Goal: Task Accomplishment & Management: Complete application form

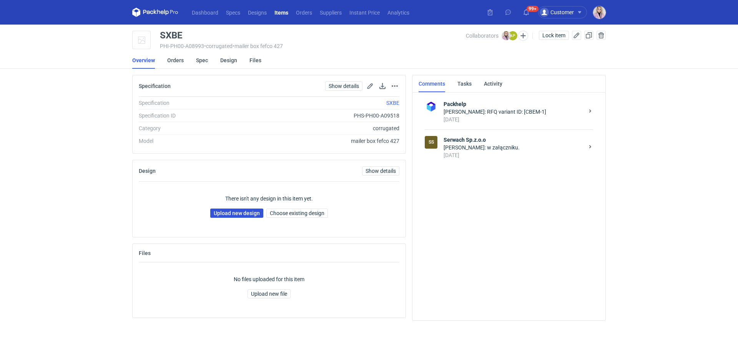
click at [220, 214] on link "Upload new design" at bounding box center [236, 213] width 53 height 9
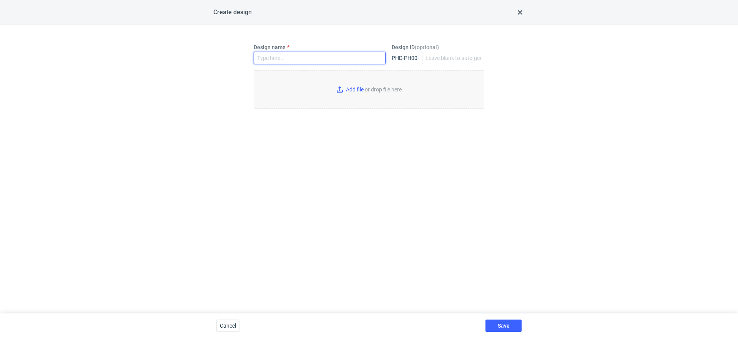
click at [265, 58] on input "Design name" at bounding box center [320, 58] width 132 height 12
paste input "SXBE"
type input "SXBE"
type input "C:\fakepath\custom__custom__MOARS_-_reorder_of_New_Gift_Box_220x150x55_16_000_u…"
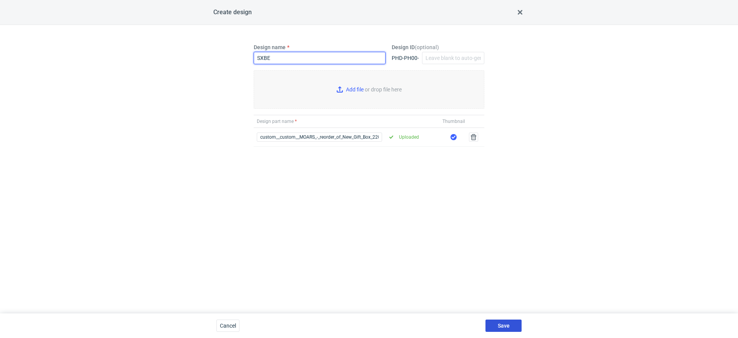
type input "SXBE"
click at [496, 331] on button "Save" at bounding box center [503, 326] width 36 height 12
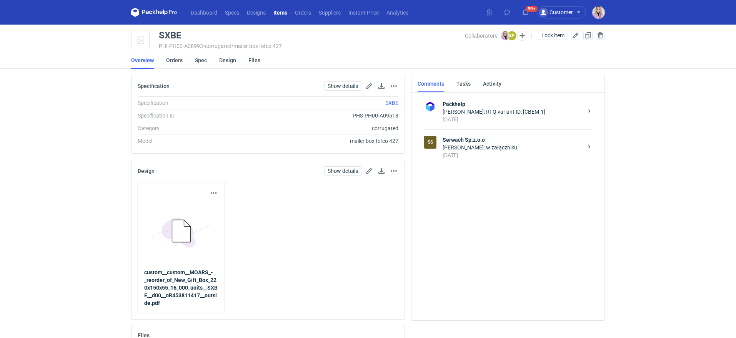
click at [469, 153] on div "2 days ago" at bounding box center [512, 155] width 140 height 8
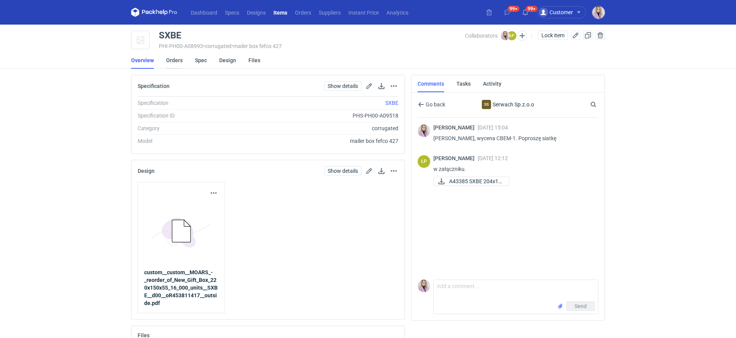
click at [173, 60] on link "Orders" at bounding box center [174, 60] width 17 height 17
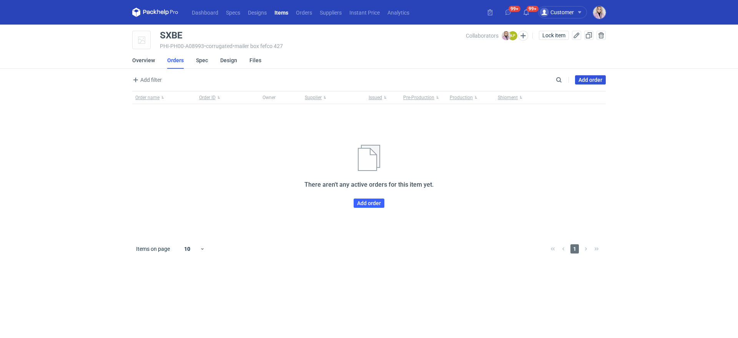
click at [584, 81] on link "Add order" at bounding box center [590, 79] width 31 height 9
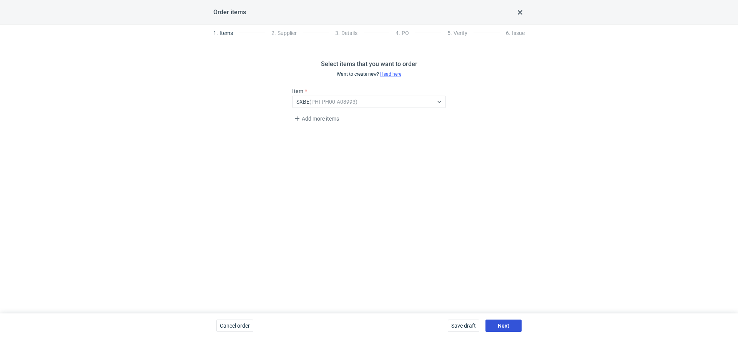
click at [500, 325] on span "Next" at bounding box center [504, 325] width 12 height 5
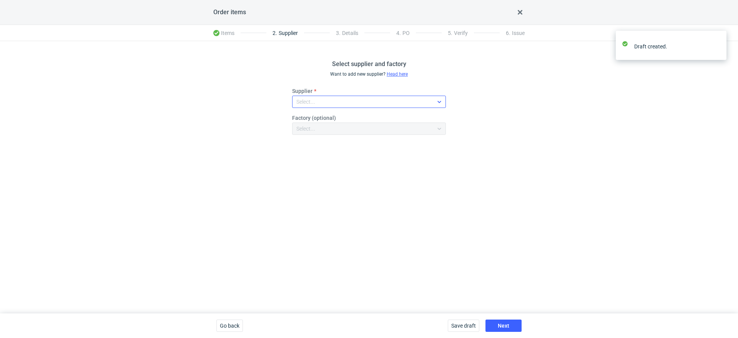
click at [322, 105] on div "Select..." at bounding box center [363, 101] width 141 height 11
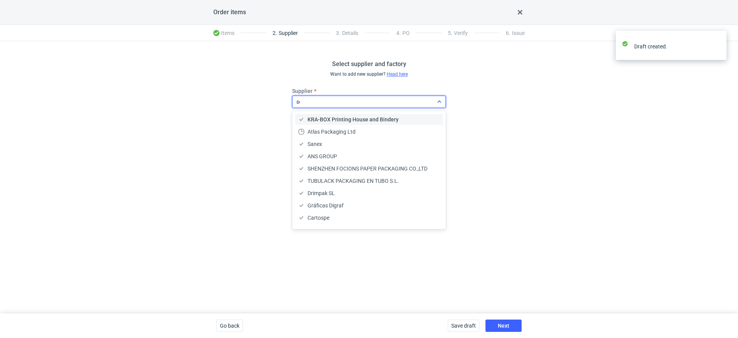
type input "ser"
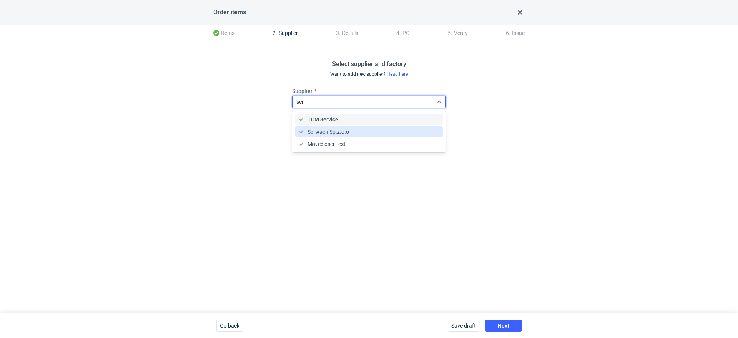
click at [331, 130] on span "Serwach Sp.z.o.o" at bounding box center [329, 132] width 42 height 8
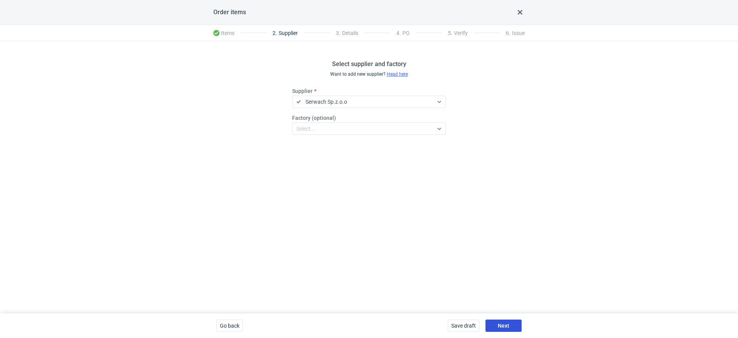
click at [499, 326] on span "Next" at bounding box center [504, 325] width 12 height 5
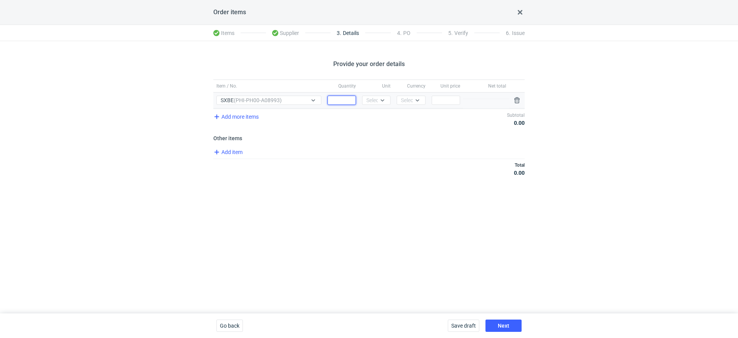
click at [338, 100] on input "Quantity" at bounding box center [342, 100] width 28 height 9
type input "16000"
click at [370, 102] on div "Select..." at bounding box center [375, 100] width 19 height 8
click at [371, 114] on span "pcs" at bounding box center [372, 116] width 8 height 8
click at [404, 98] on div "Select..." at bounding box center [410, 100] width 19 height 8
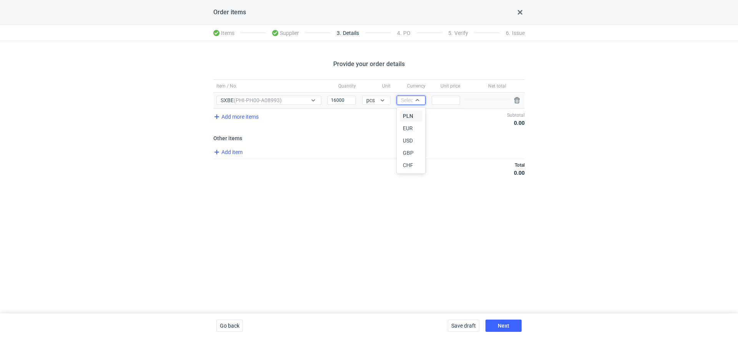
click at [404, 118] on span "PLN" at bounding box center [408, 116] width 10 height 8
click at [445, 101] on input "Price" at bounding box center [446, 100] width 28 height 9
type input "0"
type input "0.4"
click at [225, 153] on span "Add item" at bounding box center [227, 152] width 31 height 9
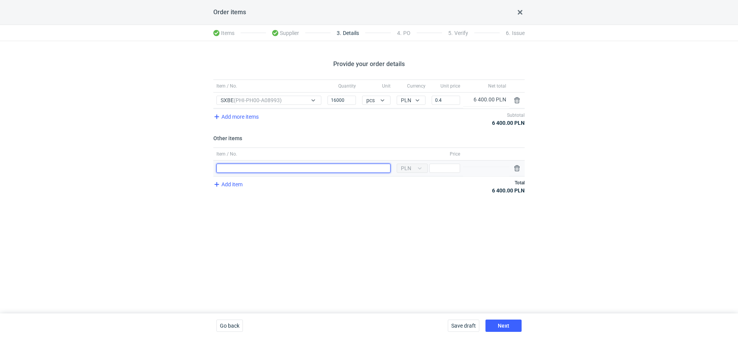
click at [256, 168] on input "Item / No." at bounding box center [303, 168] width 174 height 9
type input "Wykrojnik"
click at [438, 168] on input "Price" at bounding box center [444, 168] width 31 height 9
type input "2700"
click at [228, 185] on span "Add item" at bounding box center [227, 184] width 31 height 9
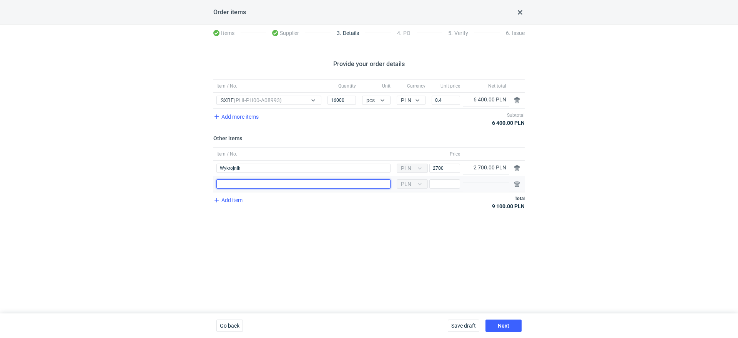
click at [236, 187] on input "Item / No." at bounding box center [303, 184] width 174 height 9
type input "Klisza"
click at [436, 181] on input "Price" at bounding box center [444, 184] width 31 height 9
type input "1500"
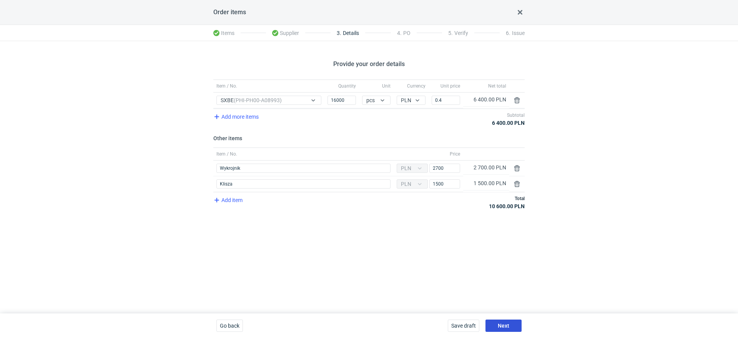
click at [509, 320] on button "Next" at bounding box center [503, 326] width 36 height 12
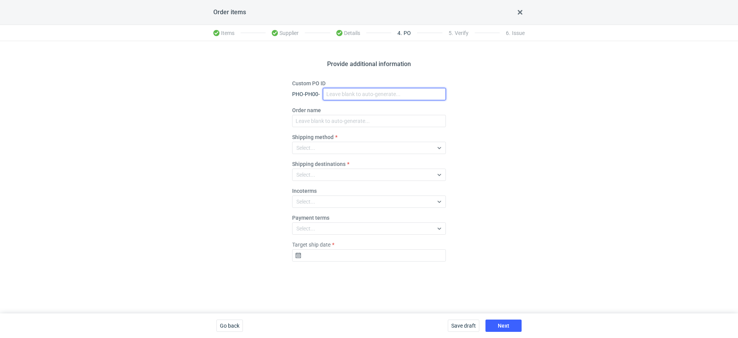
click at [343, 97] on input "Custom PO ID" at bounding box center [384, 94] width 123 height 12
paste input "R453811417_SXBE"
type input "R453811417_SXBE"
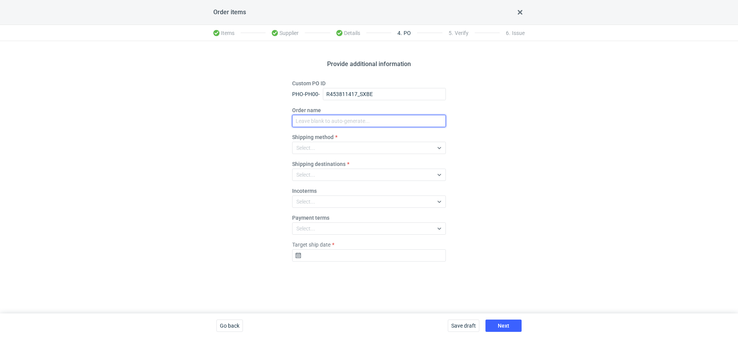
click at [323, 120] on input "Order name" at bounding box center [369, 121] width 154 height 12
paste input "R453811417_SXBE"
type input "R453811417_SXBE"
click at [317, 179] on div "Select..." at bounding box center [363, 175] width 141 height 11
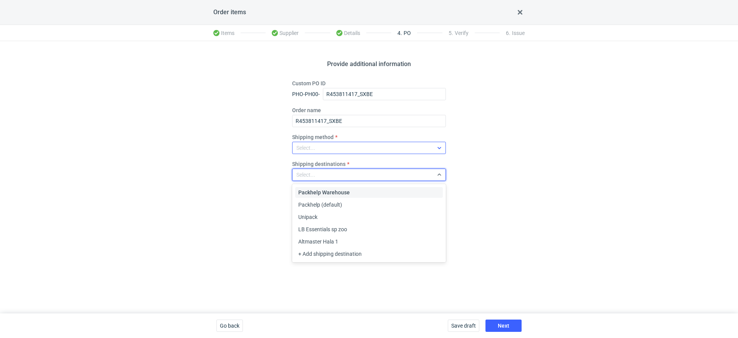
click at [295, 149] on div "Select..." at bounding box center [363, 148] width 141 height 11
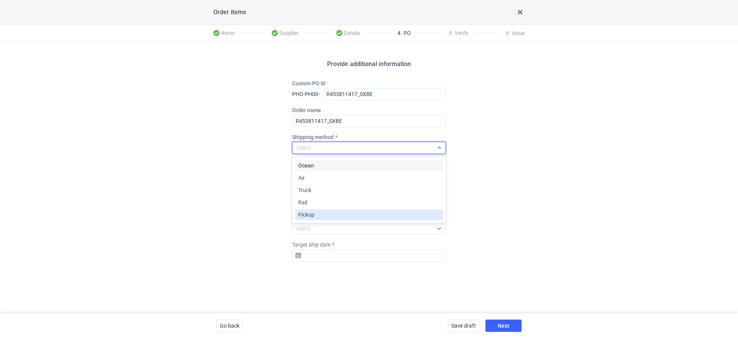
click at [309, 217] on span "Pickup" at bounding box center [306, 215] width 16 height 8
click at [316, 223] on div "Select..." at bounding box center [363, 228] width 141 height 11
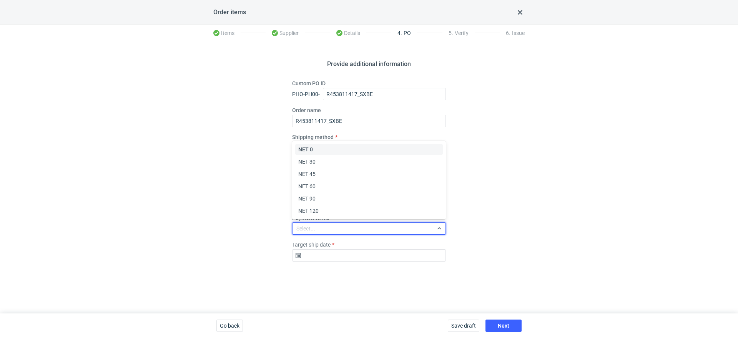
click at [262, 157] on div "Provide additional information Custom PO ID PHO-PH00- R453811417_SXBE Order nam…" at bounding box center [369, 177] width 738 height 273
click at [319, 208] on fieldset "Custom PO ID PHO-PH00- R453811417_SXBE Order name R453811417_SXBE Shipping meth…" at bounding box center [369, 174] width 154 height 188
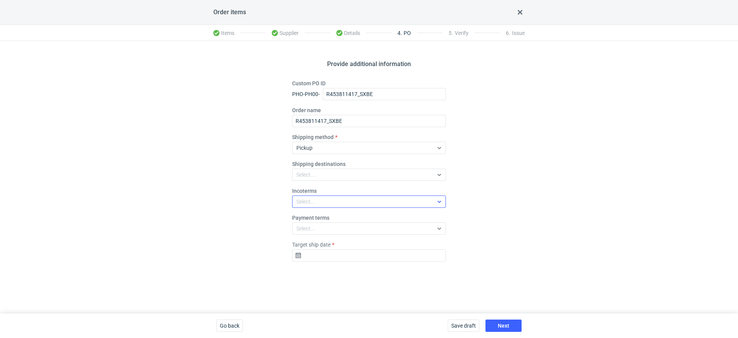
click at [318, 204] on div "Select..." at bounding box center [363, 201] width 141 height 11
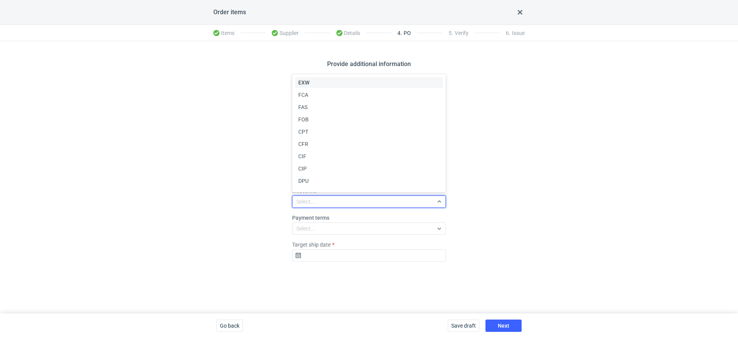
click at [315, 83] on div "EXW" at bounding box center [368, 83] width 141 height 8
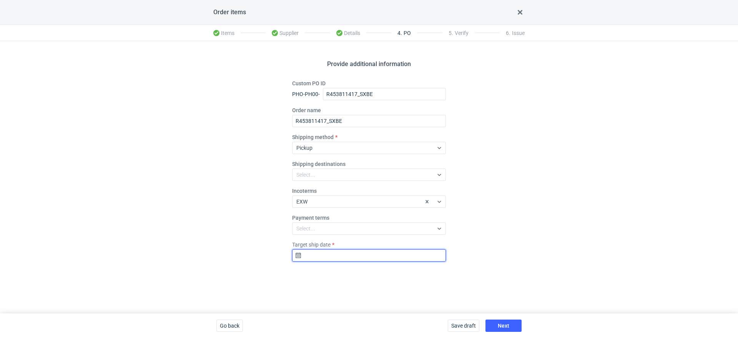
click at [322, 257] on input "Target ship date" at bounding box center [369, 255] width 154 height 12
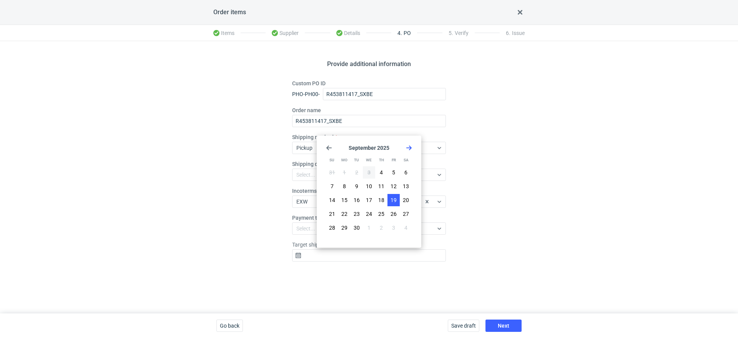
click at [391, 199] on span "19" at bounding box center [394, 200] width 6 height 8
type input "2025-09-19"
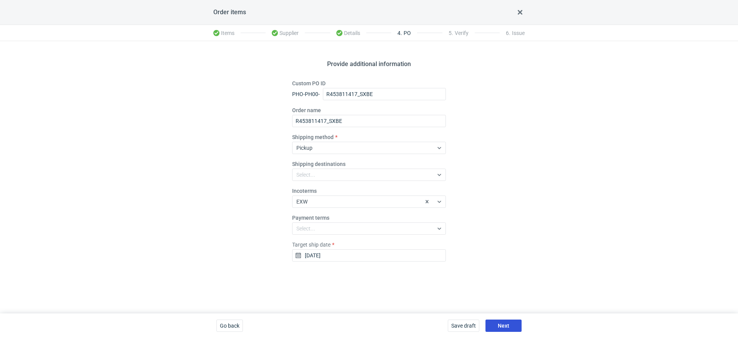
click at [502, 323] on span "Next" at bounding box center [504, 325] width 12 height 5
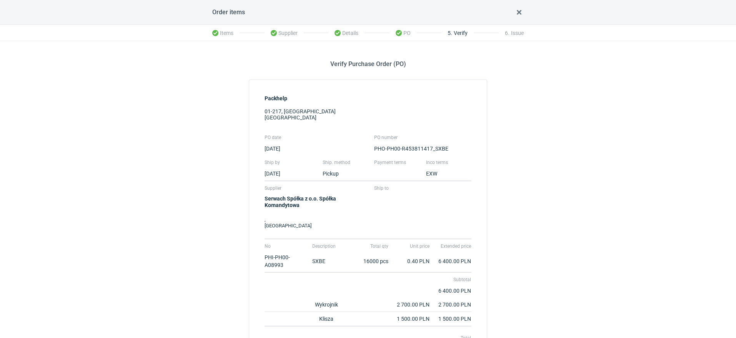
scroll to position [86, 0]
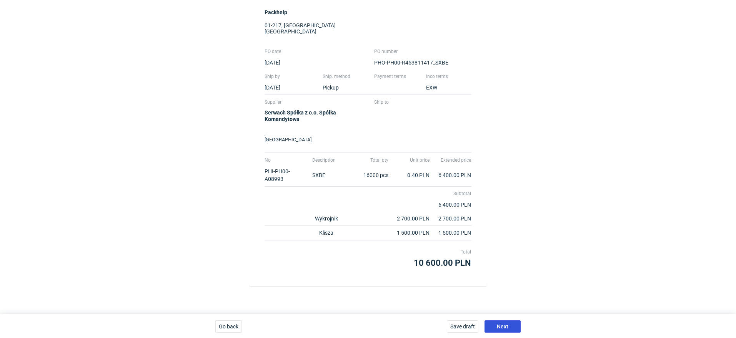
click at [500, 329] on button "Next" at bounding box center [502, 327] width 36 height 12
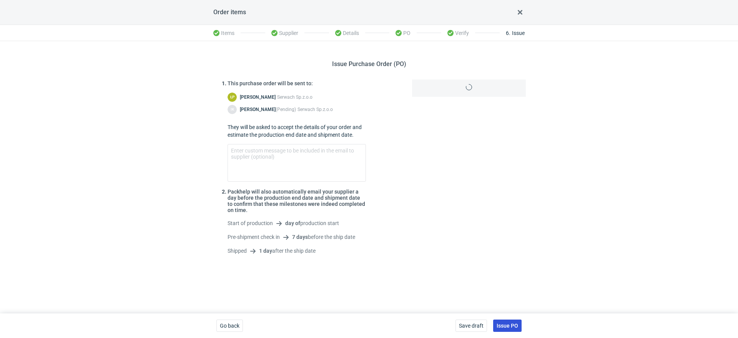
click at [503, 325] on span "Issue PO" at bounding box center [508, 325] width 22 height 5
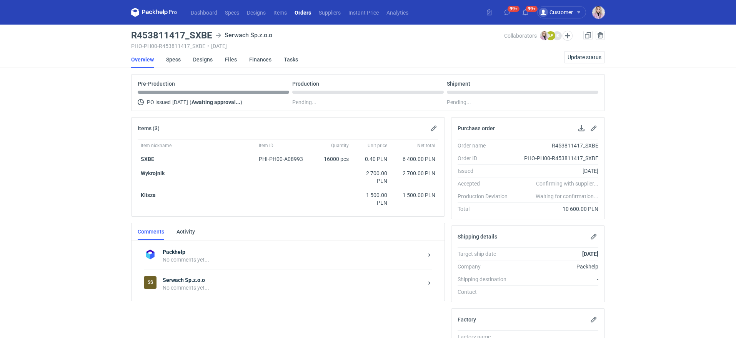
click at [209, 270] on div "SS Serwach Sp.z.o.o No comments yet..." at bounding box center [288, 284] width 288 height 28
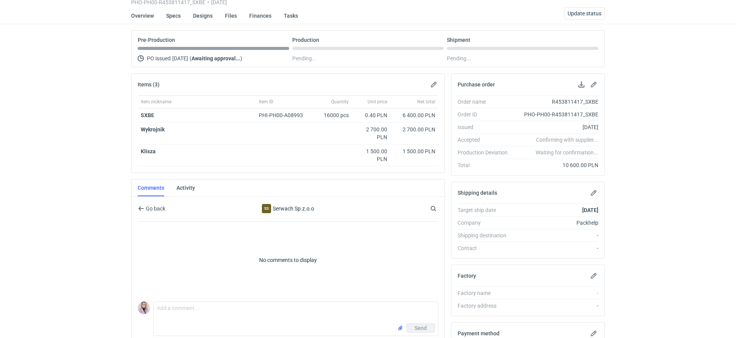
scroll to position [54, 0]
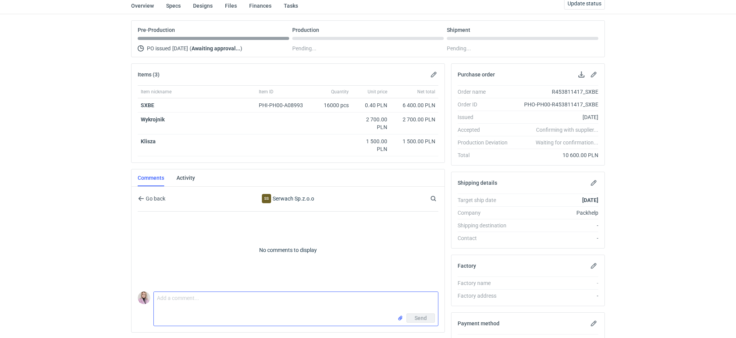
click at [173, 299] on textarea "Comment message" at bounding box center [296, 303] width 284 height 22
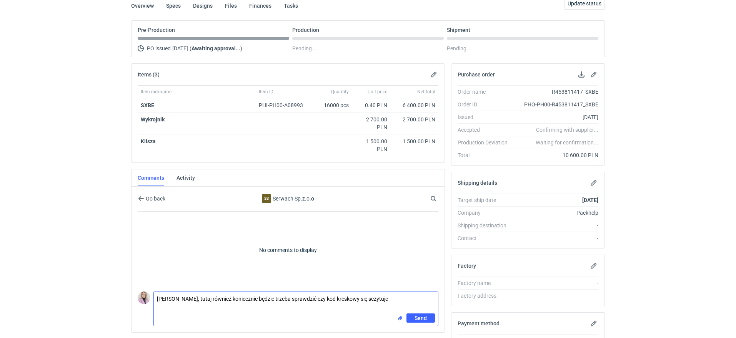
click at [310, 297] on textarea "Panie Łukaszu, tutaj również koniecznie będzie trzeba sprawdzić czy kod kreskow…" at bounding box center [296, 303] width 284 height 22
type textarea "Panie Łukaszu, tutaj również koniecznie będzie trzeba sprawdzić podczas produkc…"
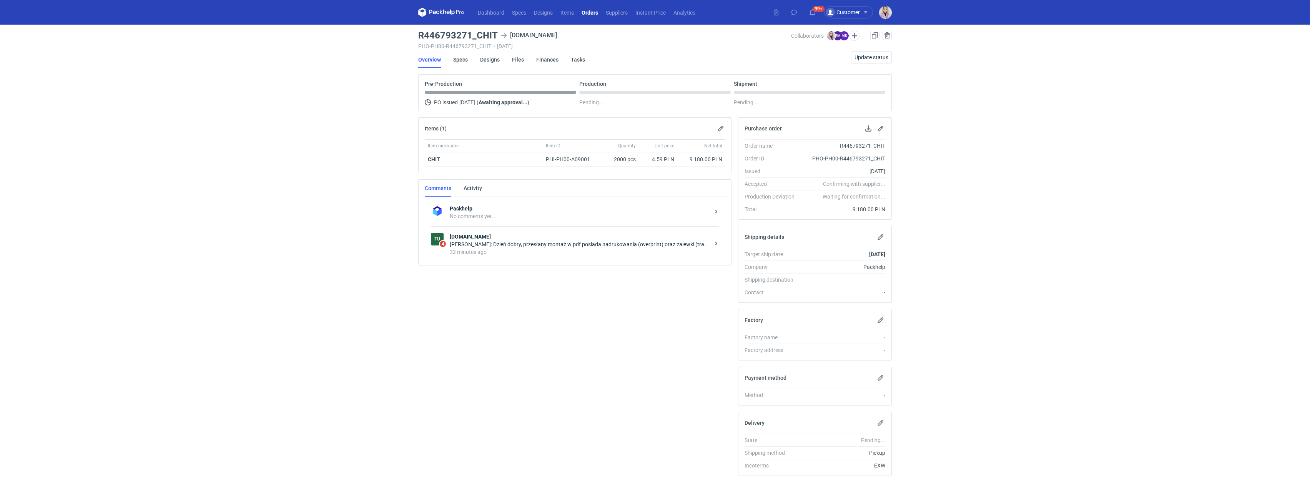
click at [521, 247] on div "[PERSON_NAME]: Dzień dobry, przesłany montaż w pdf posiada nadrukowania (overpr…" at bounding box center [580, 244] width 260 height 8
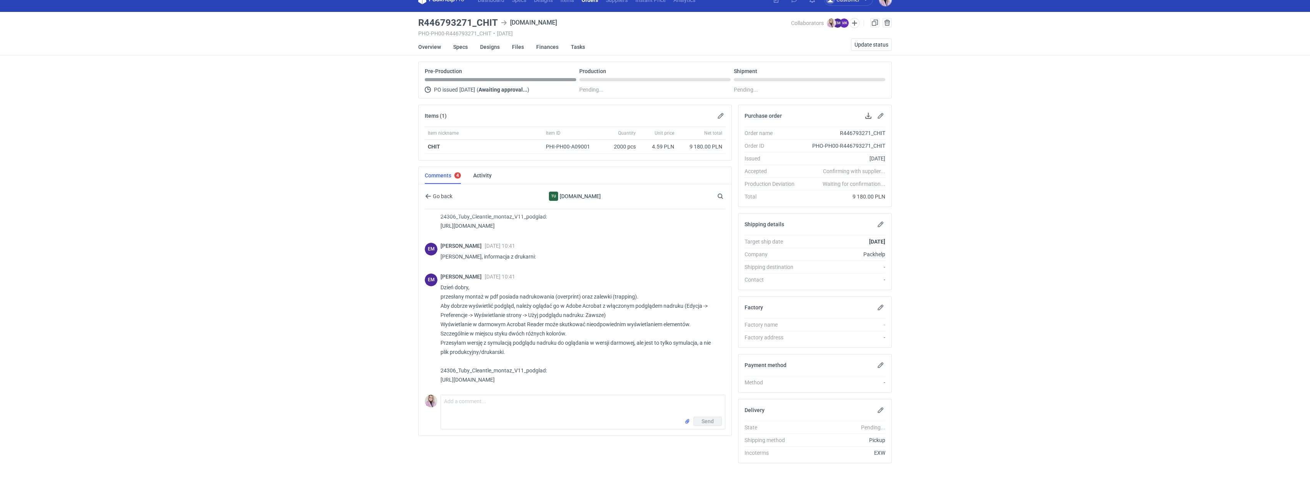
scroll to position [14, 0]
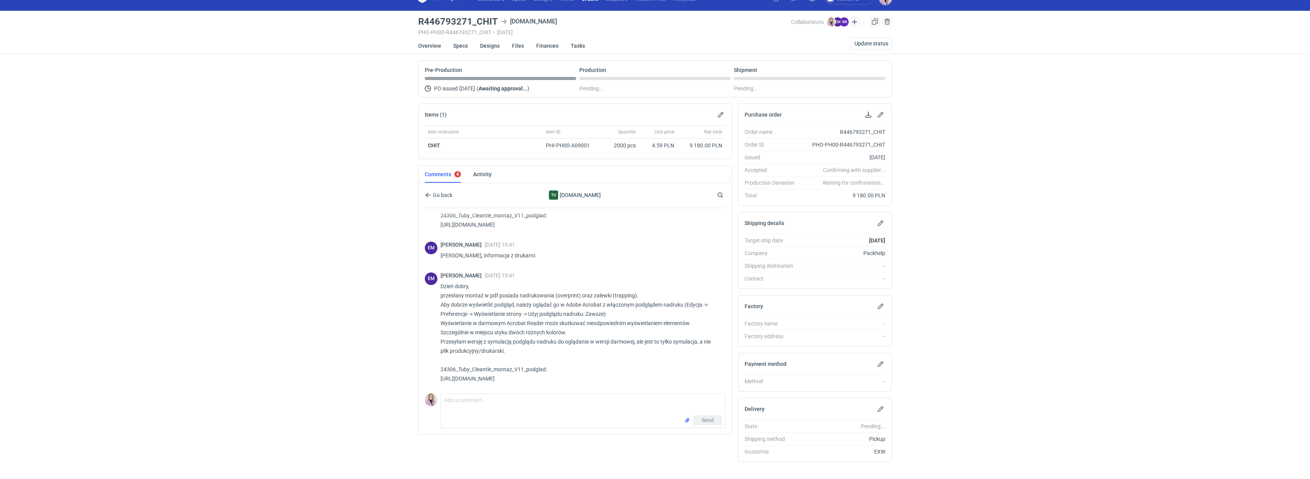
drag, startPoint x: 592, startPoint y: 377, endPoint x: 442, endPoint y: 380, distance: 149.6
click at [442, 380] on p "Dzień dobry, przesłany montaż w pdf posiada nadrukowania (overprint) oraz zalew…" at bounding box center [580, 331] width 279 height 101
copy p "ttps://[DOMAIN_NAME][URL]"
click at [549, 377] on p "Dzień dobry, przesłany montaż w pdf posiada nadrukowania (overprint) oraz zalew…" at bounding box center [580, 331] width 279 height 101
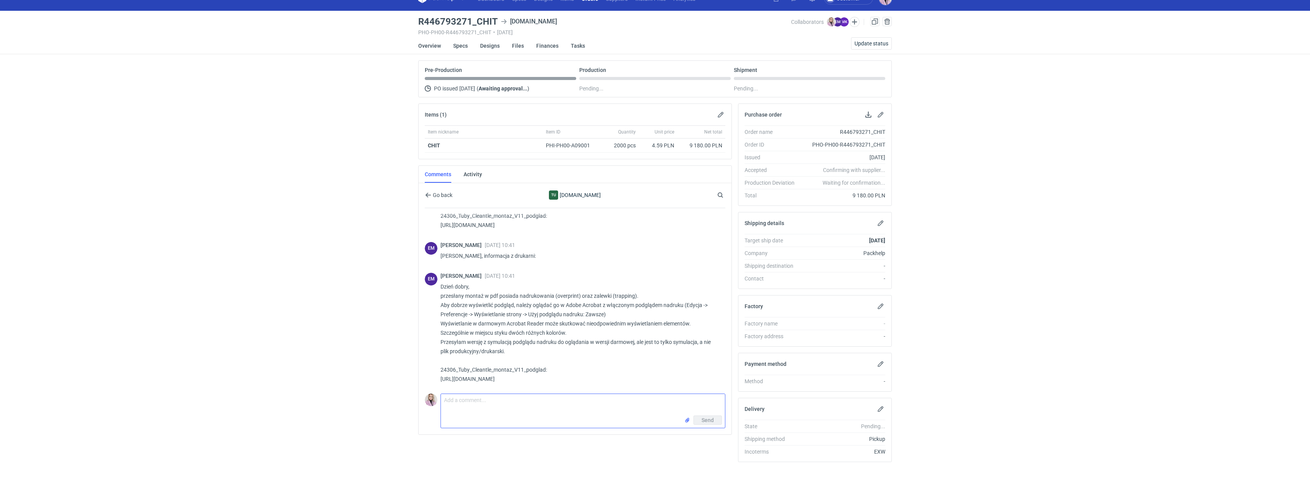
click at [478, 411] on textarea "Comment message" at bounding box center [583, 405] width 284 height 22
type textarea "Ok, wszystko jasne. Akceptuję plik"
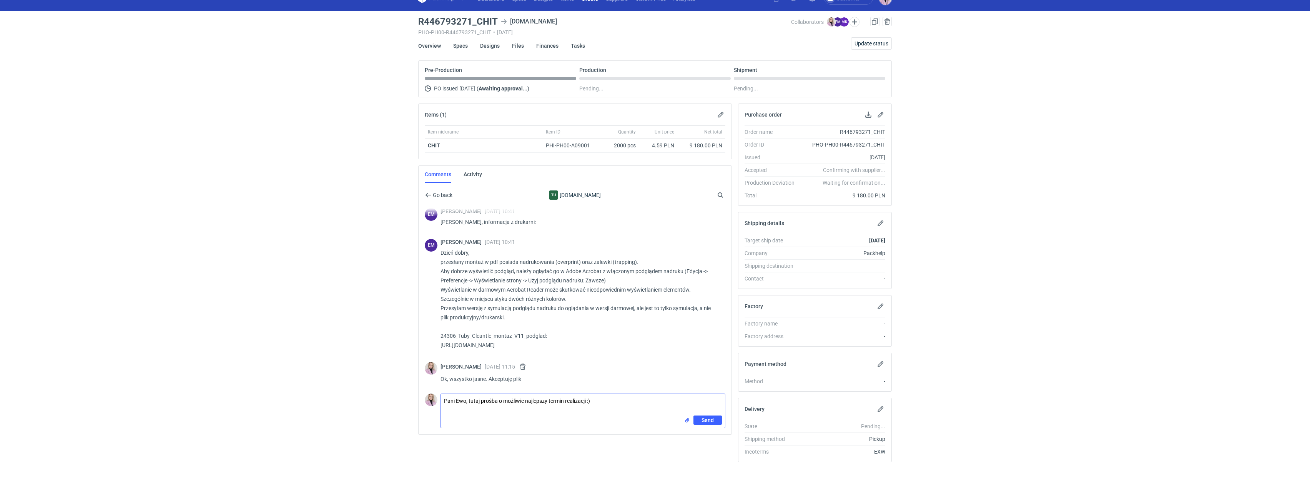
type textarea "Pani Ewo, tutaj prośba o możliwie najlepszy termin realizacji :)"
